Goal: Unclear

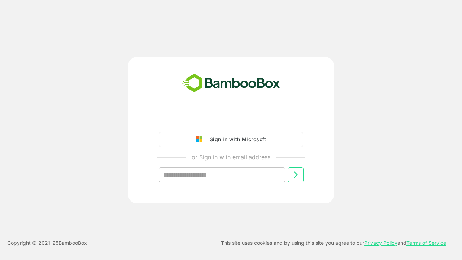
type input "**********"
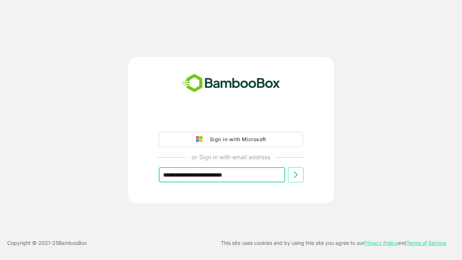
click at [295, 175] on icon at bounding box center [295, 174] width 9 height 9
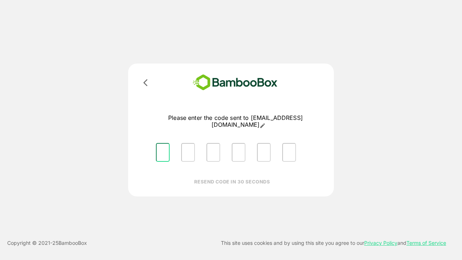
type input "*"
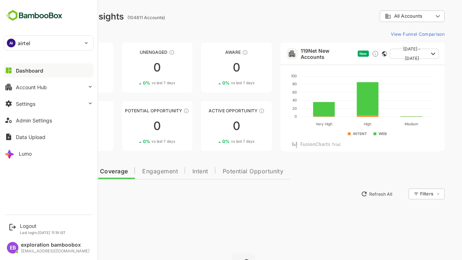
click at [160, 170] on span "Engagement" at bounding box center [160, 171] width 36 height 6
